Goal: Information Seeking & Learning: Learn about a topic

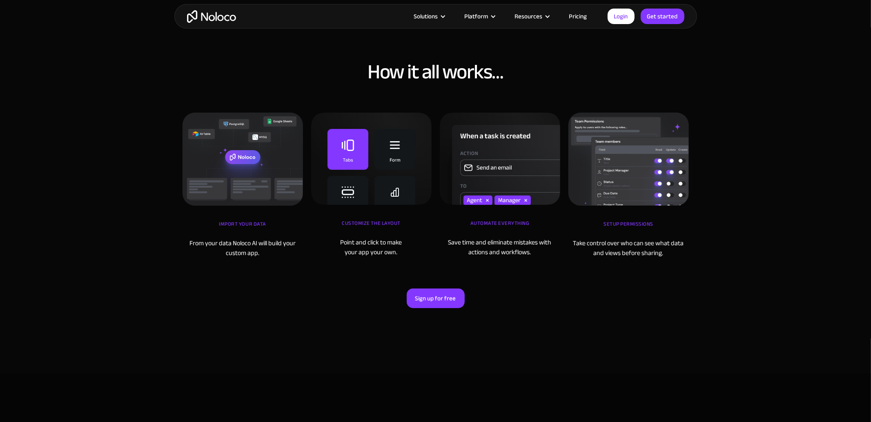
click at [208, 16] on img "home" at bounding box center [211, 16] width 49 height 13
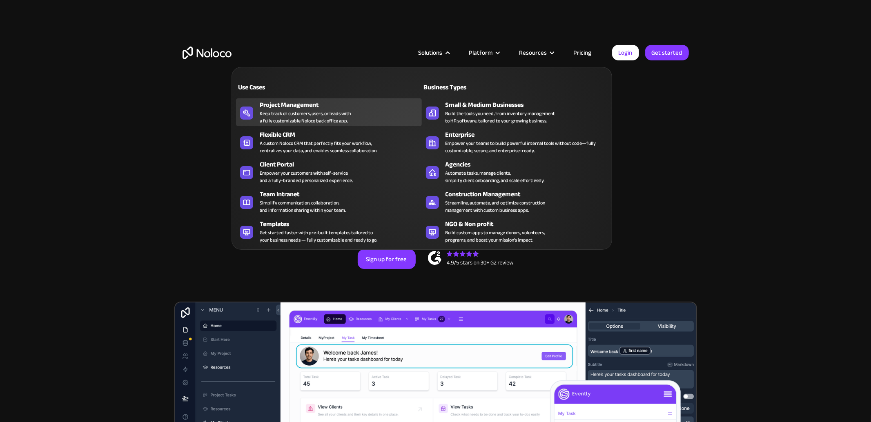
click at [269, 106] on div "Project Management" at bounding box center [343, 105] width 166 height 10
